Goal: Information Seeking & Learning: Learn about a topic

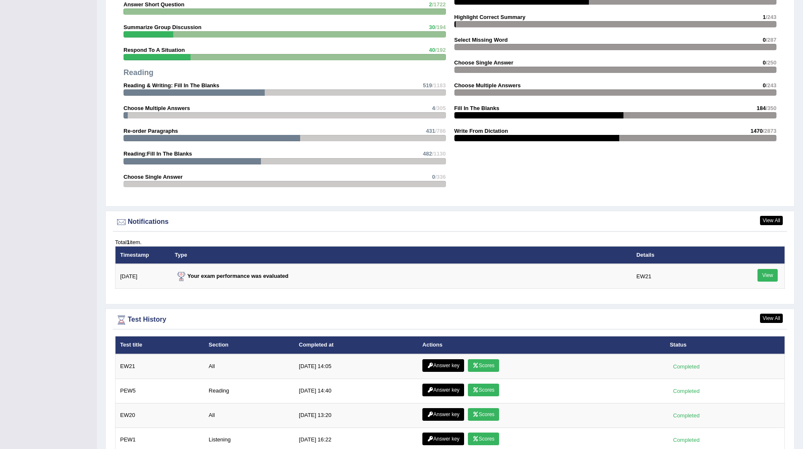
scroll to position [927, 0]
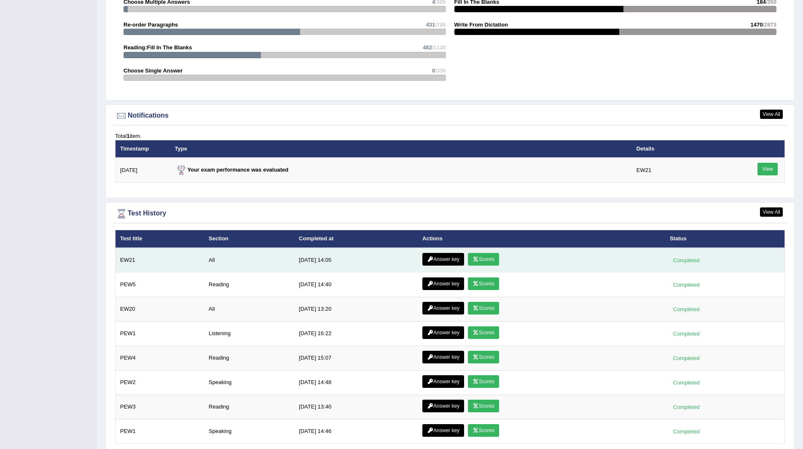
click at [478, 260] on link "Scores" at bounding box center [483, 259] width 31 height 13
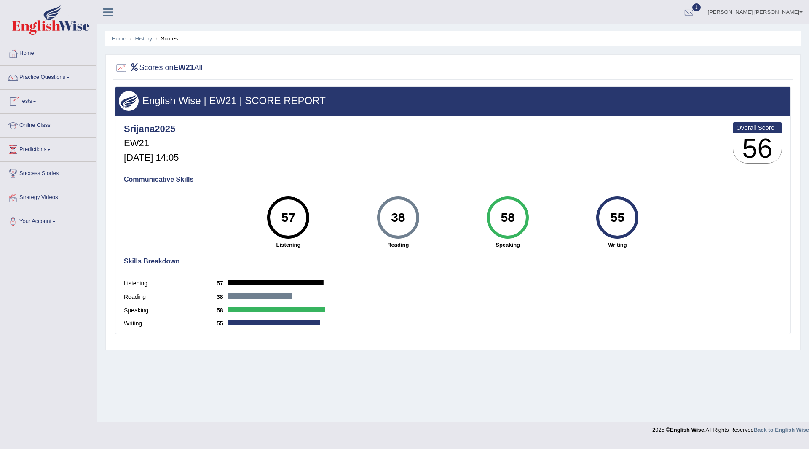
click at [25, 51] on link "Home" at bounding box center [48, 52] width 96 height 21
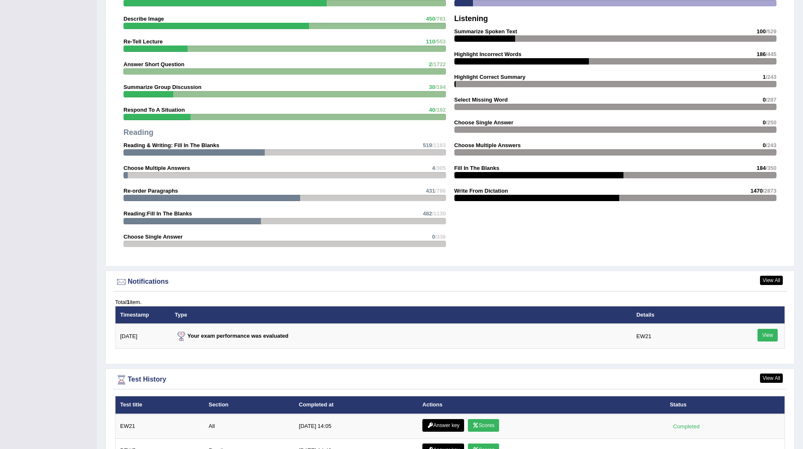
scroll to position [885, 0]
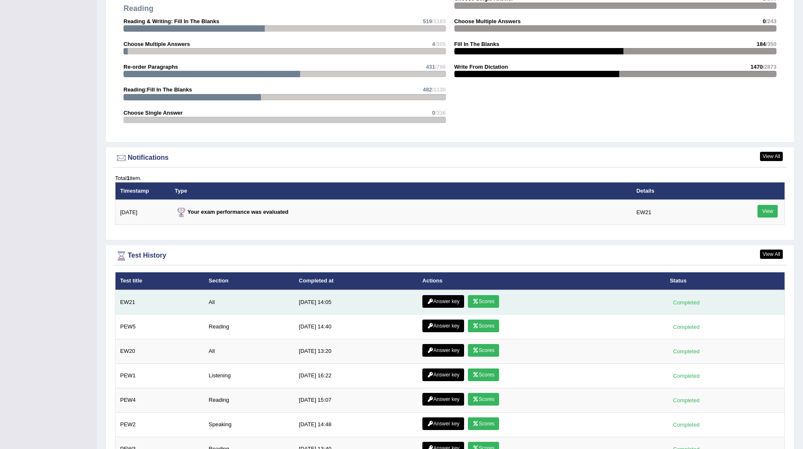
click at [435, 300] on link "Answer key" at bounding box center [443, 301] width 42 height 13
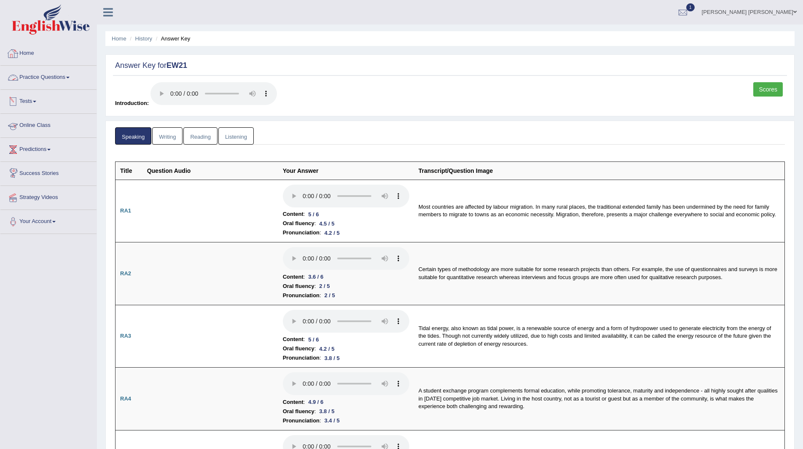
click at [173, 135] on link "Writing" at bounding box center [167, 135] width 30 height 17
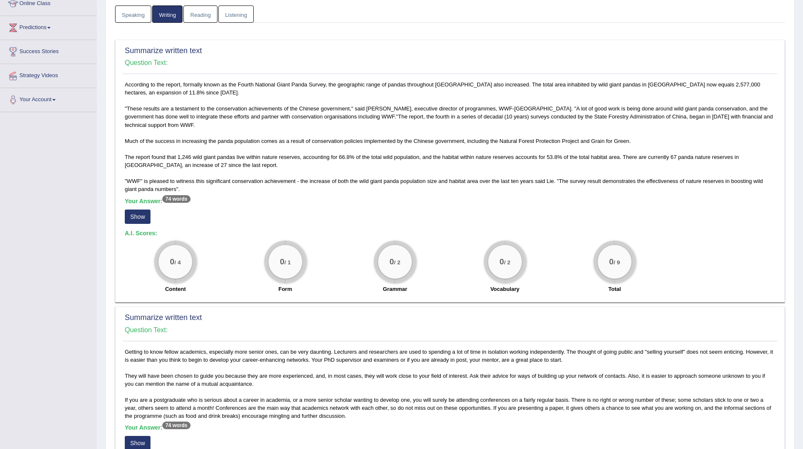
scroll to position [126, 0]
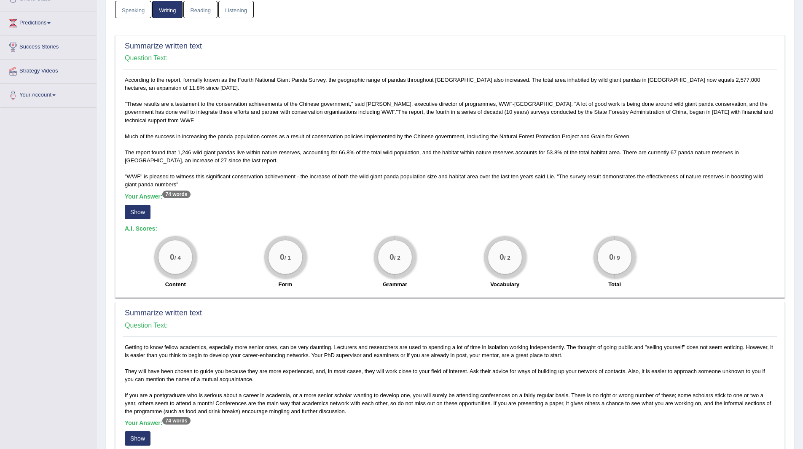
click at [137, 209] on button "Show" at bounding box center [138, 212] width 26 height 14
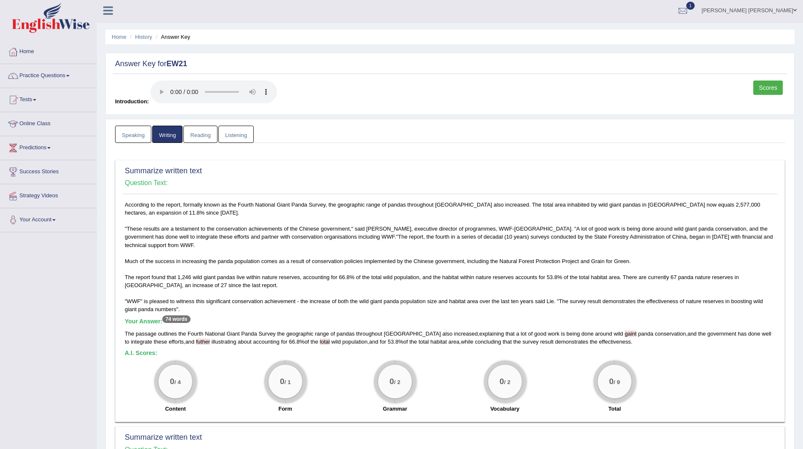
scroll to position [0, 0]
click at [204, 138] on link "Reading" at bounding box center [200, 135] width 34 height 17
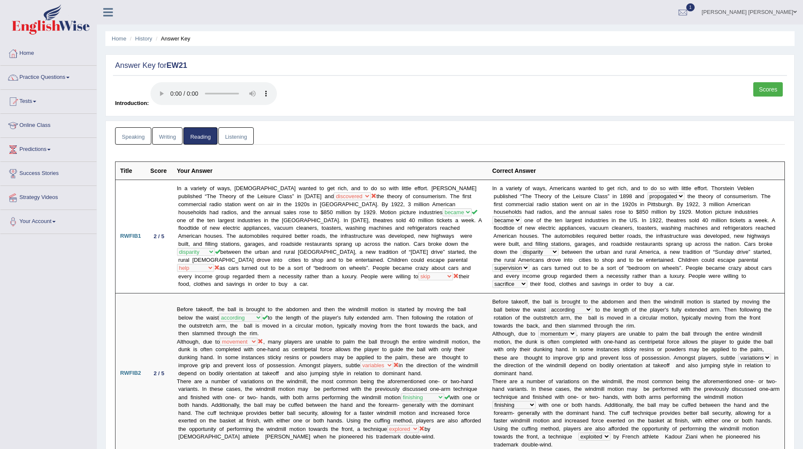
click at [238, 131] on link "Listening" at bounding box center [235, 135] width 35 height 17
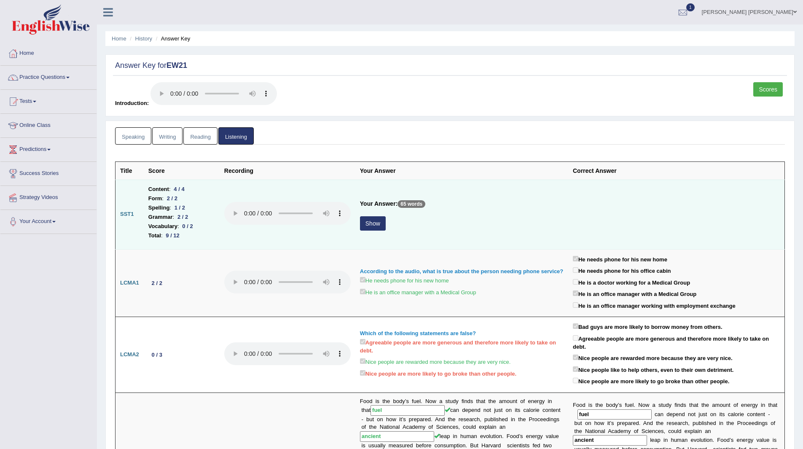
click at [391, 225] on div "Show" at bounding box center [462, 224] width 204 height 16
click at [380, 225] on button "Show" at bounding box center [373, 223] width 26 height 14
